Goal: Use online tool/utility: Utilize a website feature to perform a specific function

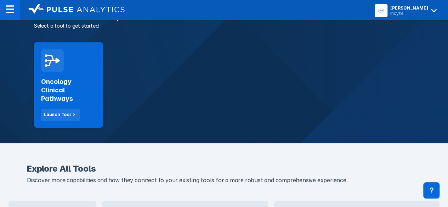
scroll to position [134, 0]
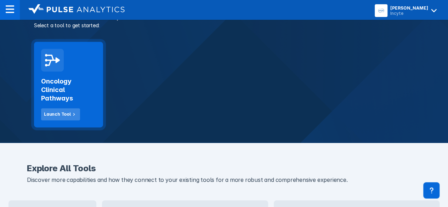
click at [70, 118] on button "Launch Tool" at bounding box center [60, 114] width 39 height 12
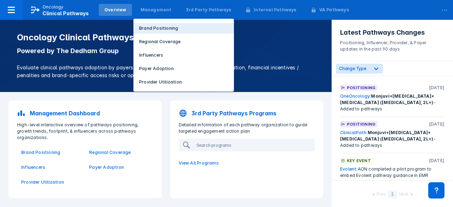
click at [156, 30] on p "Brand Positioning" at bounding box center [158, 28] width 39 height 6
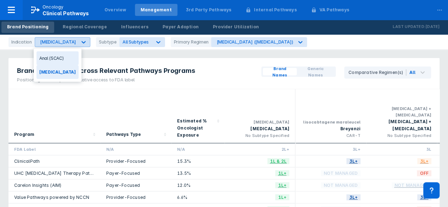
click at [66, 46] on div "[MEDICAL_DATA]" at bounding box center [56, 42] width 42 height 9
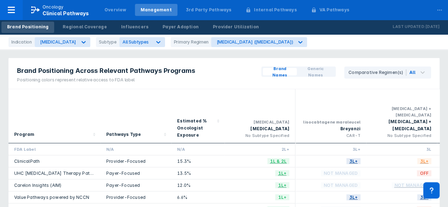
click at [182, 84] on div "Brand Positioning Across Relevant Pathways Programs Positioning colors represen…" at bounding box center [106, 73] width 195 height 31
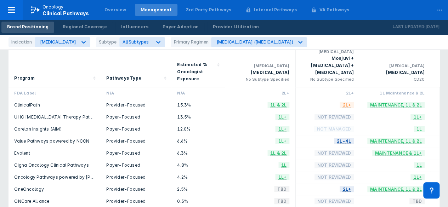
scroll to position [56, 0]
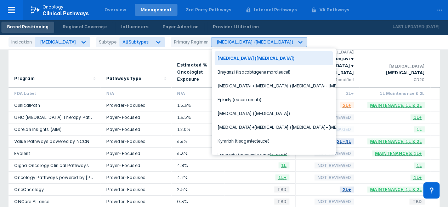
click at [297, 40] on icon at bounding box center [300, 42] width 7 height 7
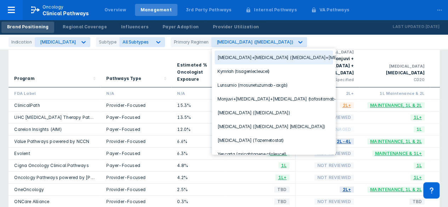
scroll to position [70, 0]
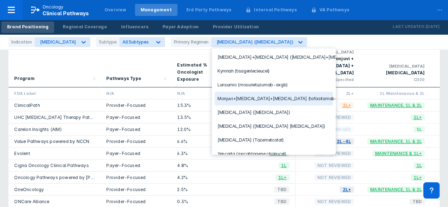
click at [273, 99] on div "Monjuvi+[MEDICAL_DATA]+[MEDICAL_DATA] (tafasitamab+[MEDICAL_DATA]+[MEDICAL_DATA…" at bounding box center [274, 99] width 118 height 14
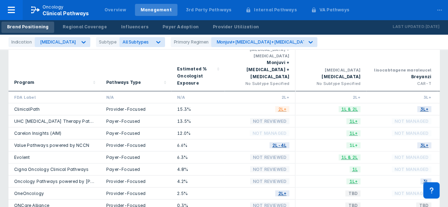
scroll to position [52, 0]
click at [118, 79] on div "Pathways Type" at bounding box center [123, 82] width 35 height 7
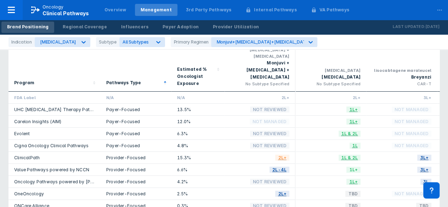
click at [118, 79] on div "Pathways Type" at bounding box center [123, 82] width 35 height 7
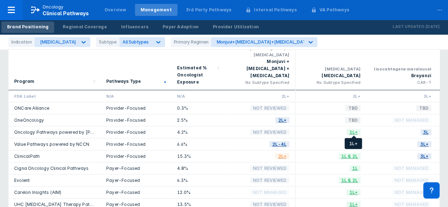
scroll to position [53, 0]
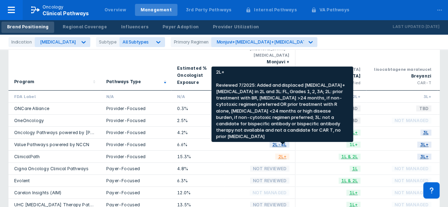
click at [282, 153] on span "2L+" at bounding box center [282, 157] width 14 height 8
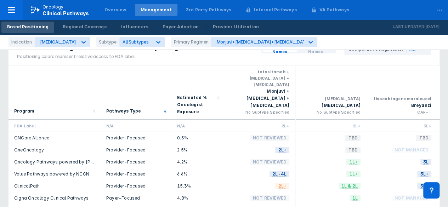
scroll to position [0, 0]
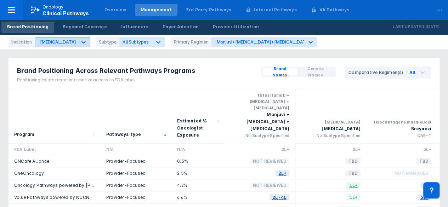
click at [76, 40] on div "[MEDICAL_DATA]" at bounding box center [58, 41] width 36 height 5
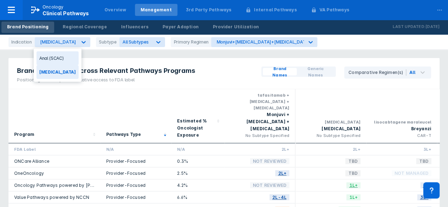
click at [70, 55] on div "Anal (SCAC)" at bounding box center [57, 58] width 42 height 14
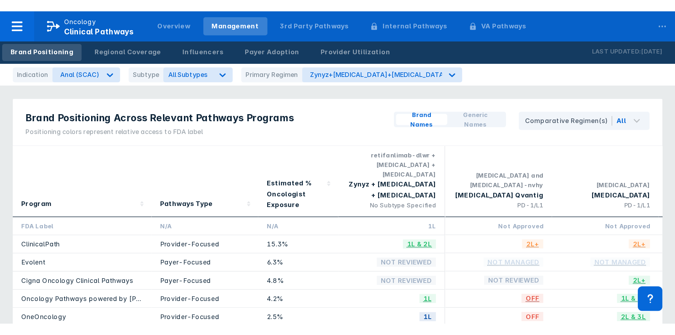
scroll to position [24, 0]
